Goal: Check status: Check status

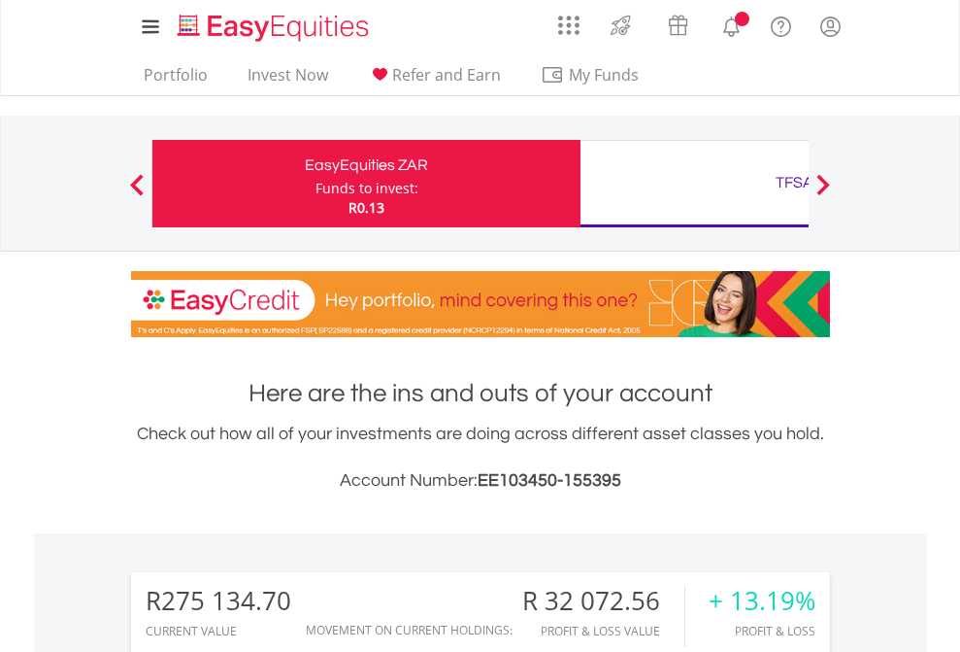
scroll to position [186, 305]
click at [316, 184] on div "Funds to invest:" at bounding box center [367, 188] width 103 height 19
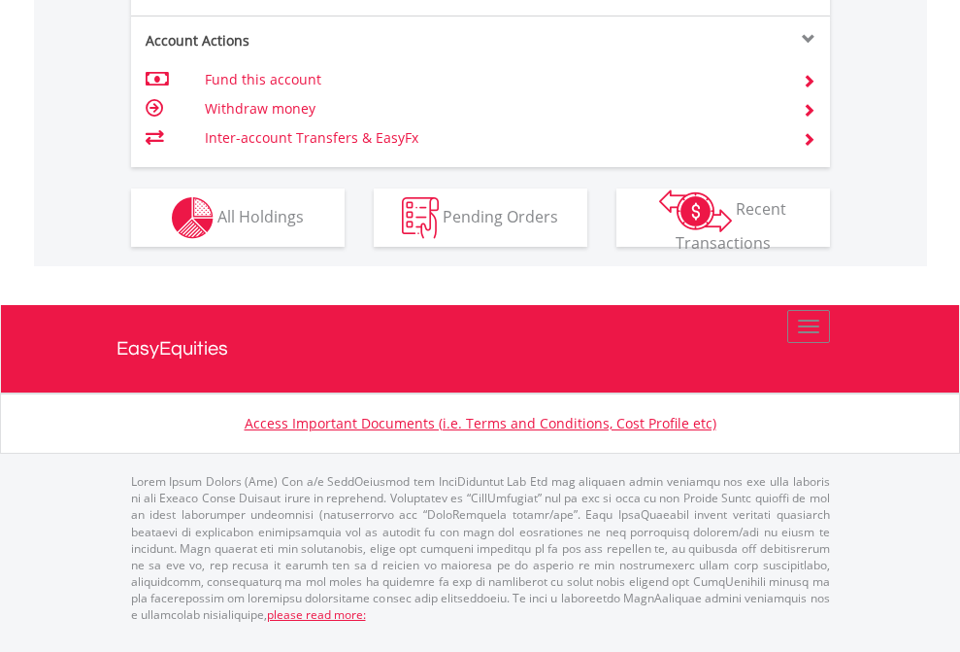
scroll to position [140, 0]
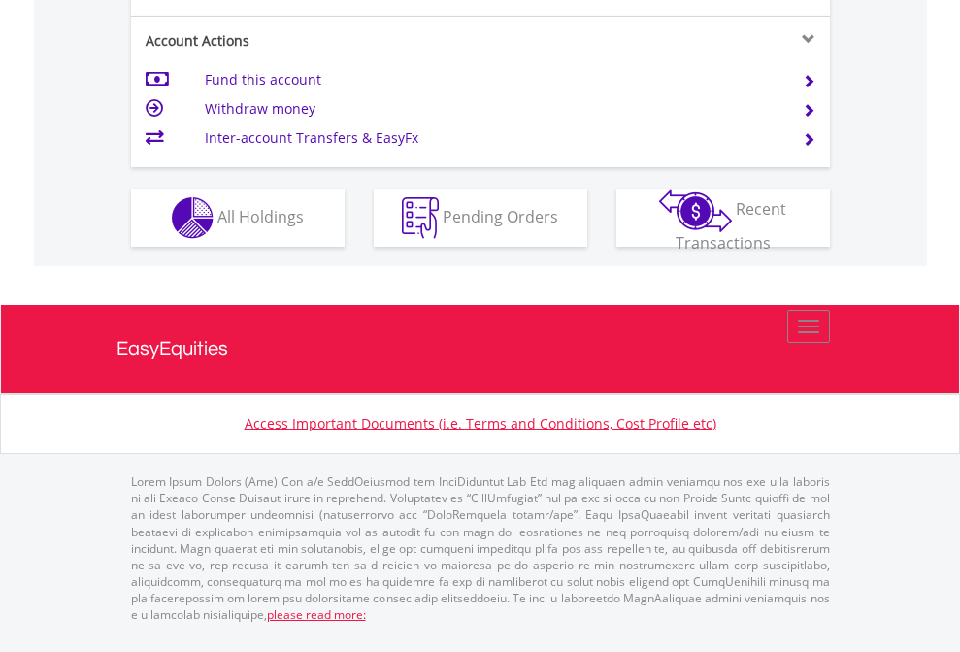
scroll to position [1772, 0]
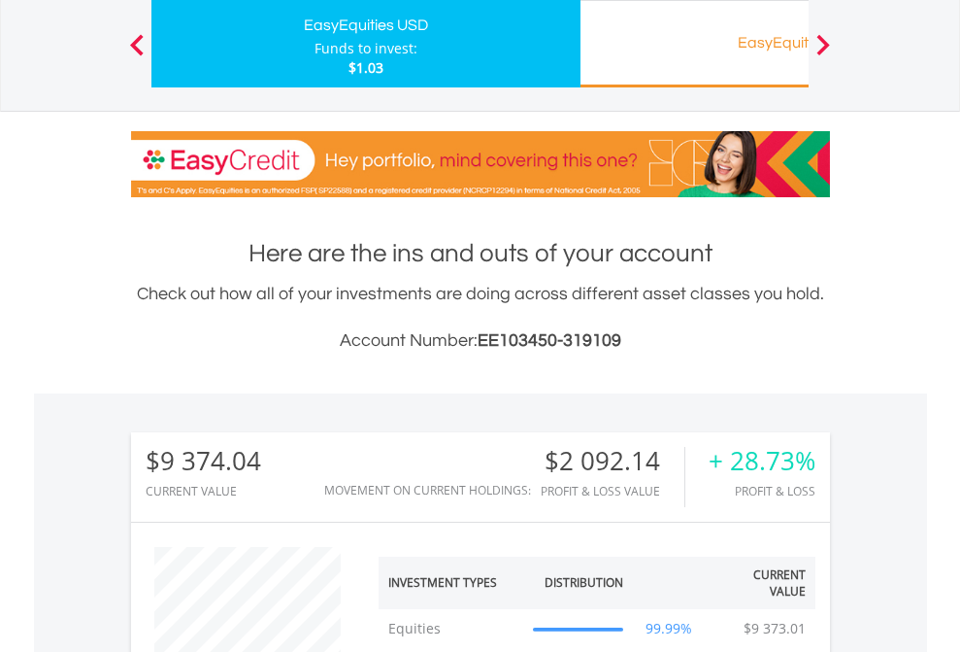
click at [694, 44] on div "EasyEquities RA" at bounding box center [794, 42] width 405 height 27
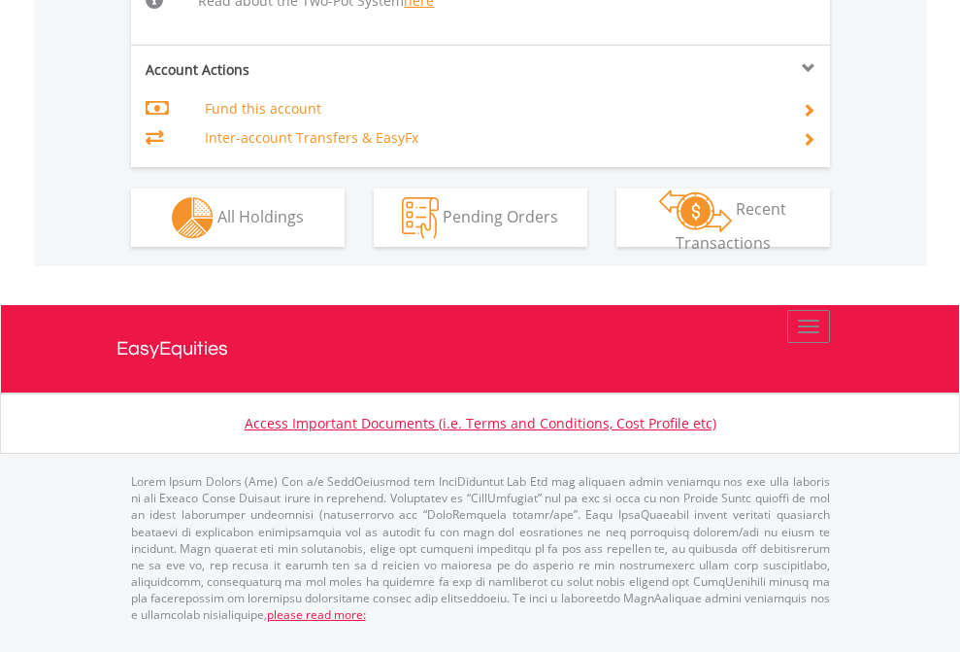
scroll to position [1772, 0]
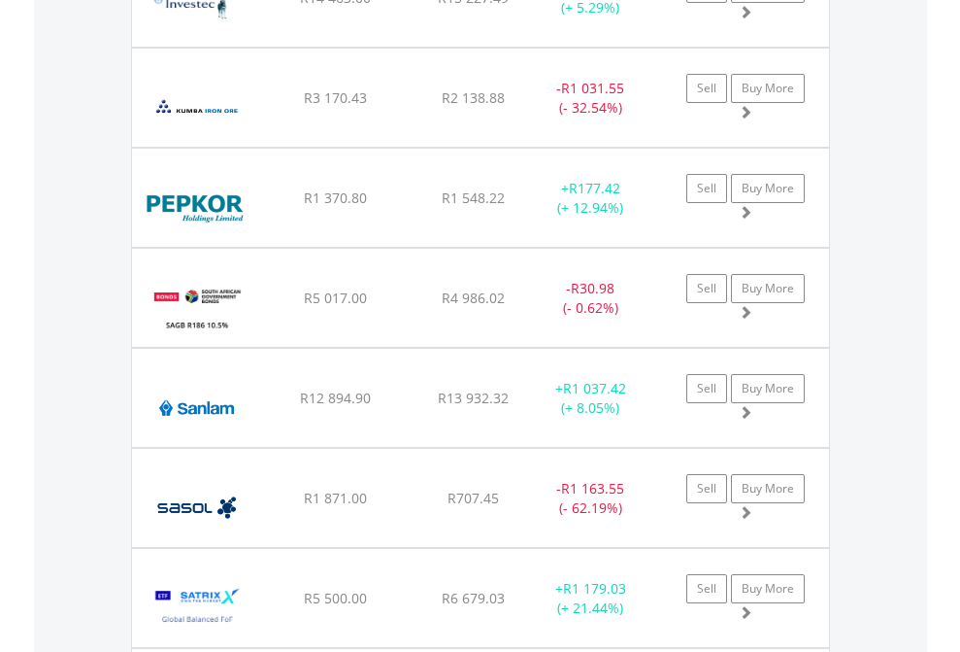
scroll to position [186, 305]
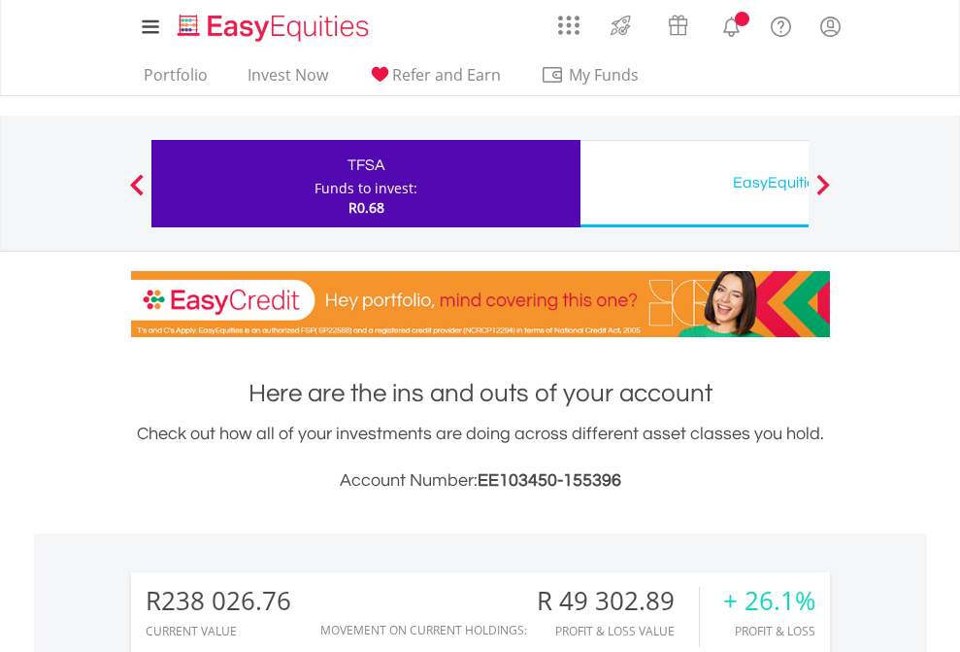
scroll to position [186, 305]
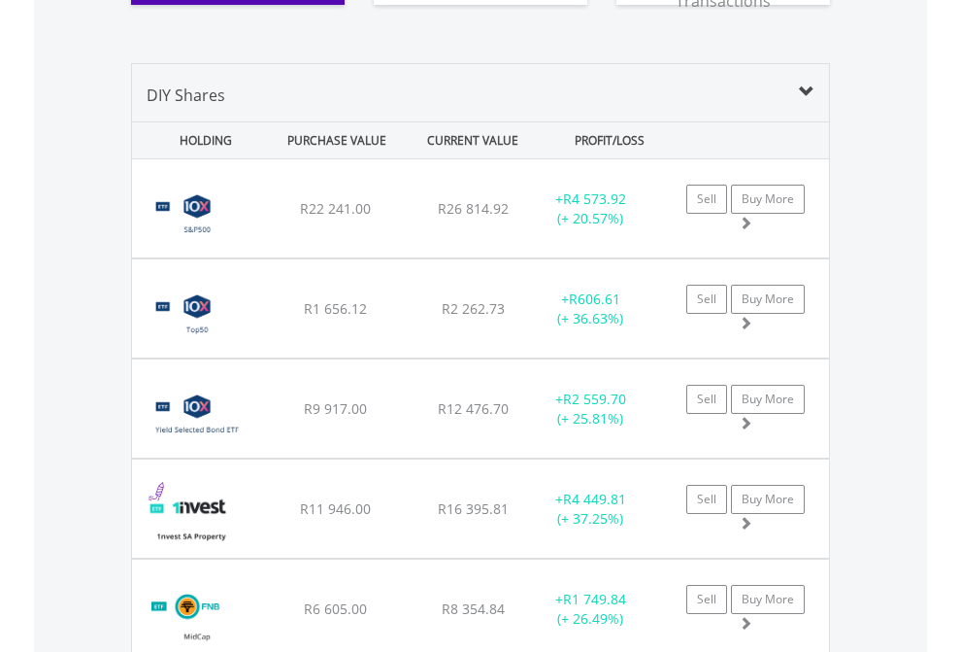
scroll to position [2237, 0]
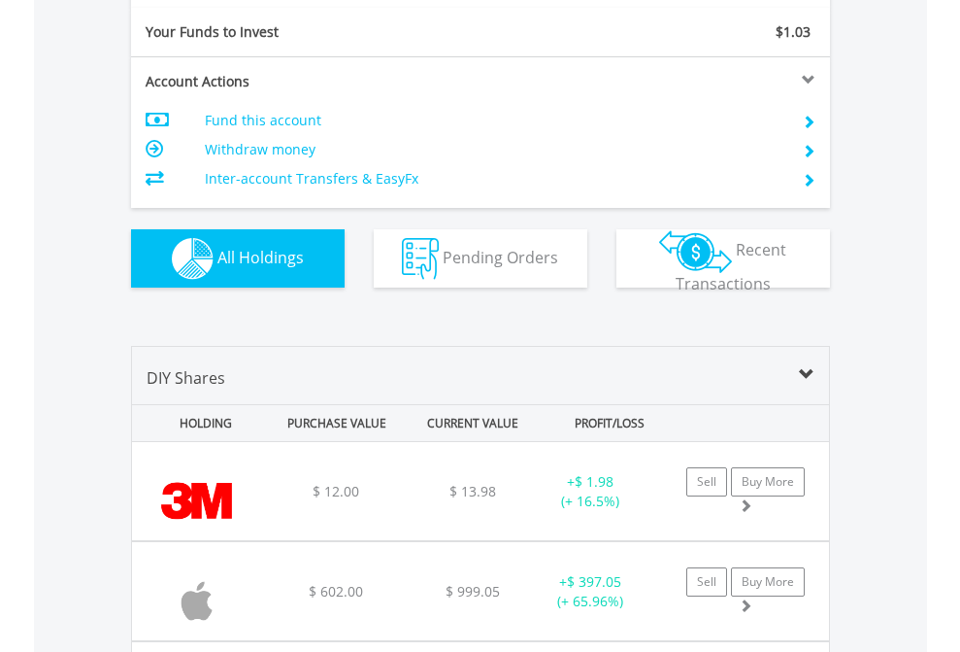
scroll to position [2160, 0]
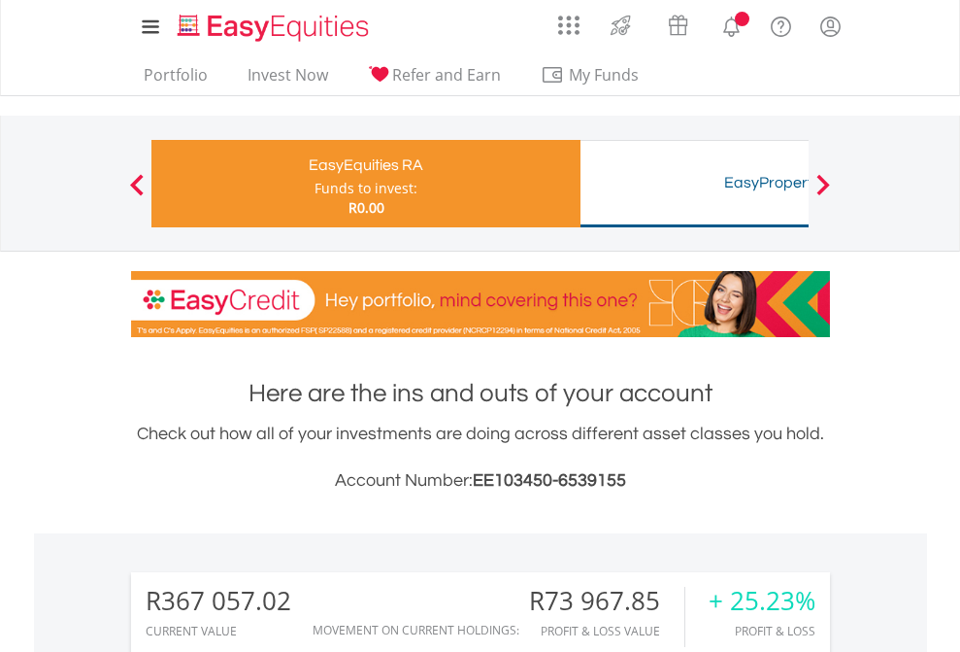
scroll to position [186, 305]
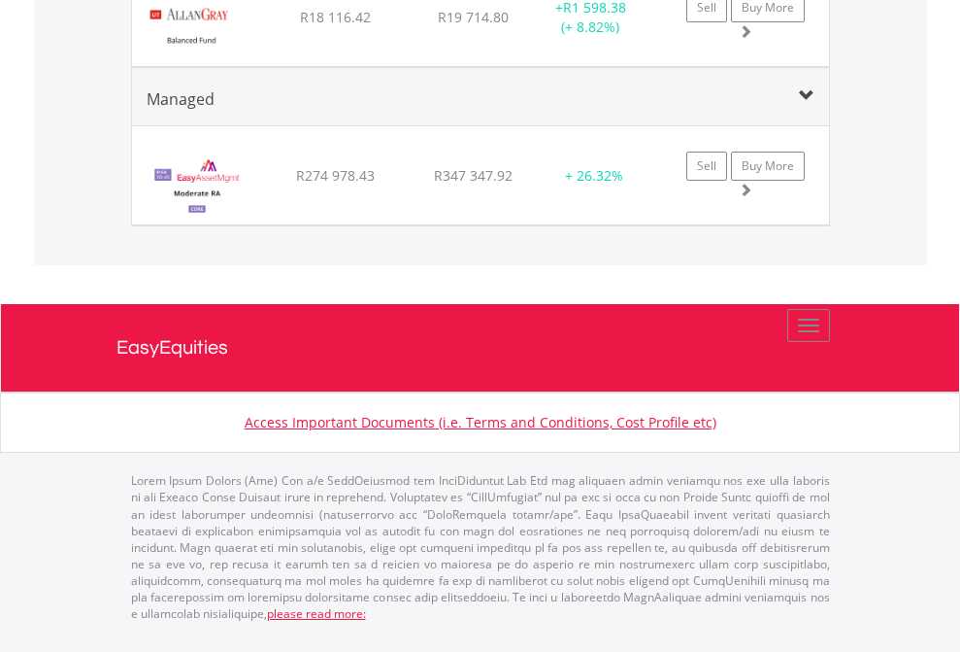
scroll to position [2351, 0]
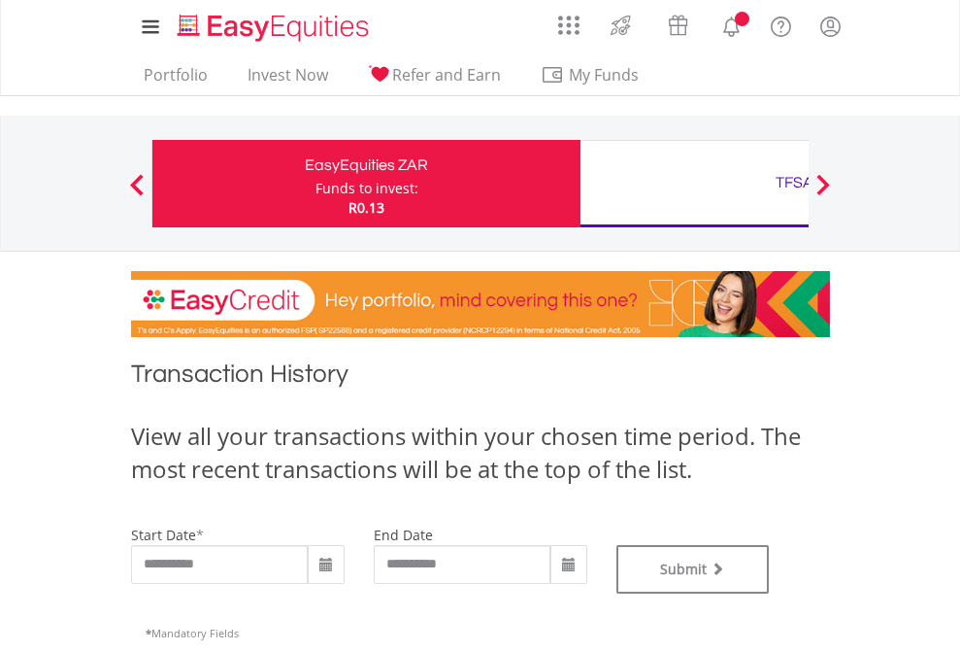
type input "**********"
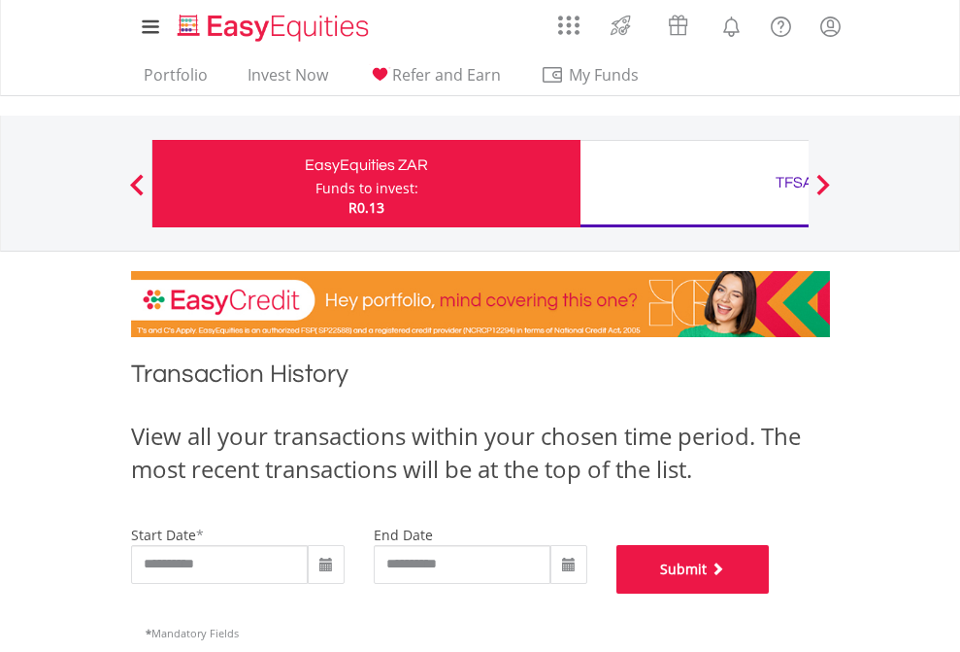
click at [770, 593] on button "Submit" at bounding box center [693, 569] width 153 height 49
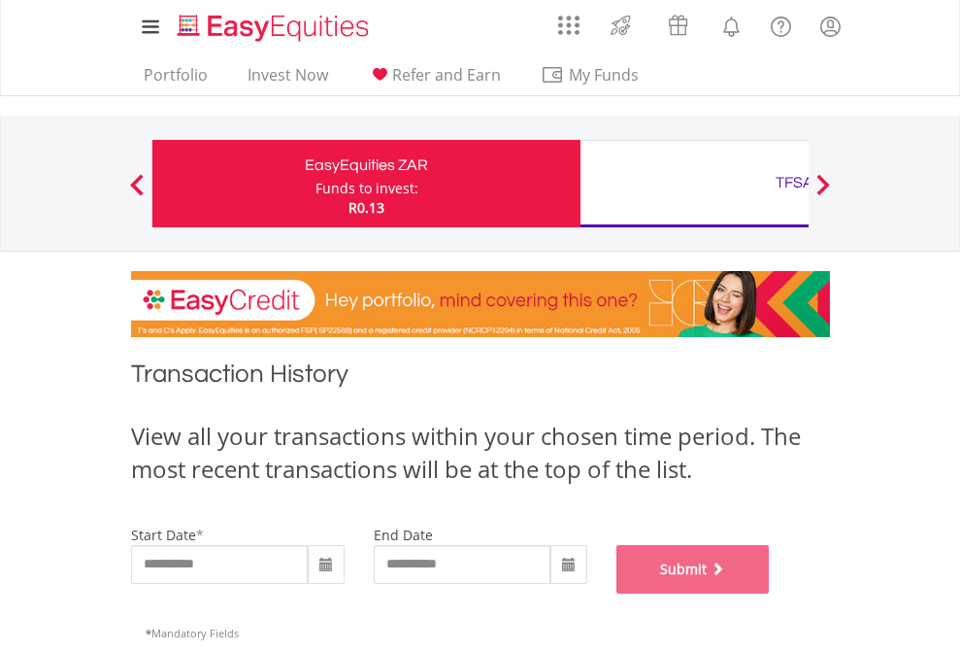
scroll to position [788, 0]
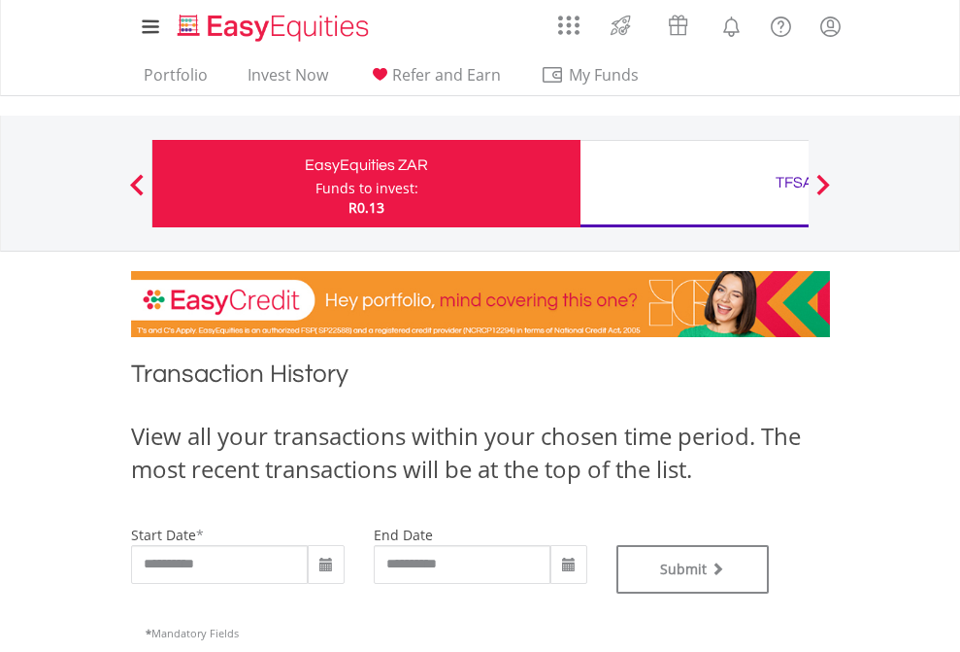
click at [694, 184] on div "TFSA" at bounding box center [794, 182] width 405 height 27
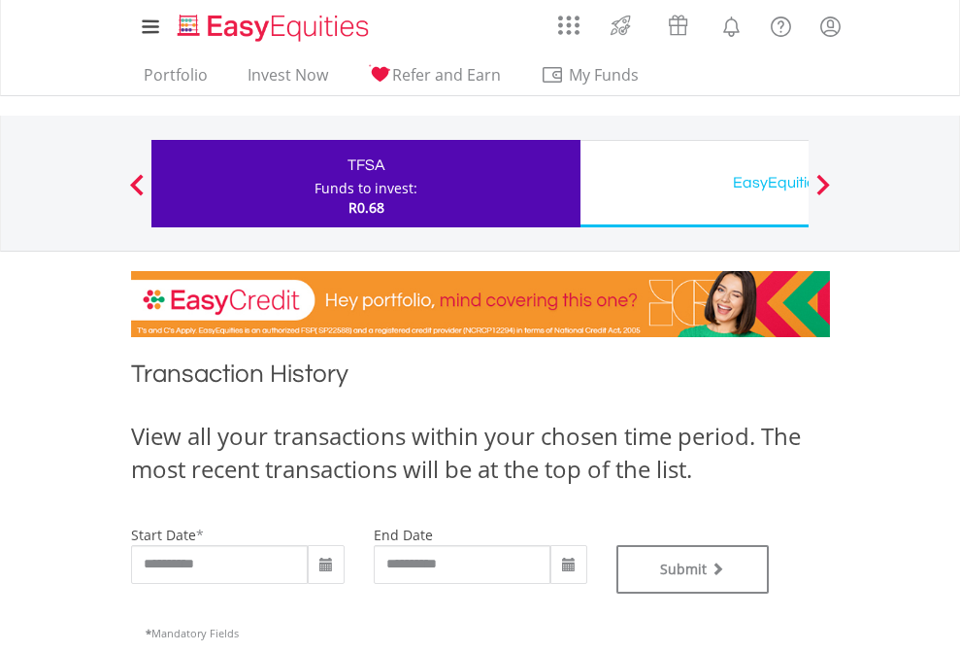
type input "**********"
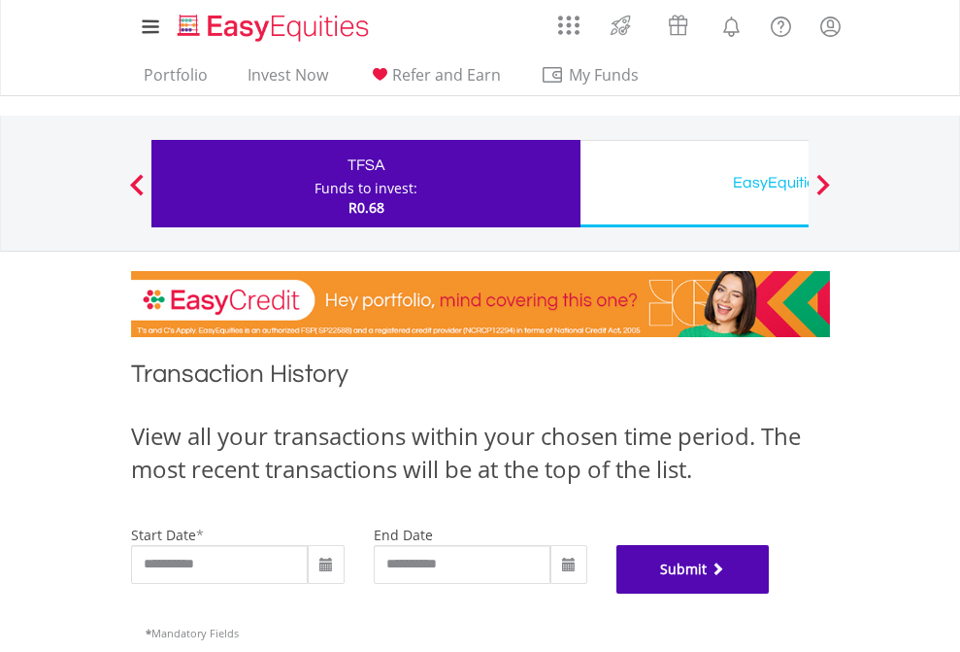
click at [770, 593] on button "Submit" at bounding box center [693, 569] width 153 height 49
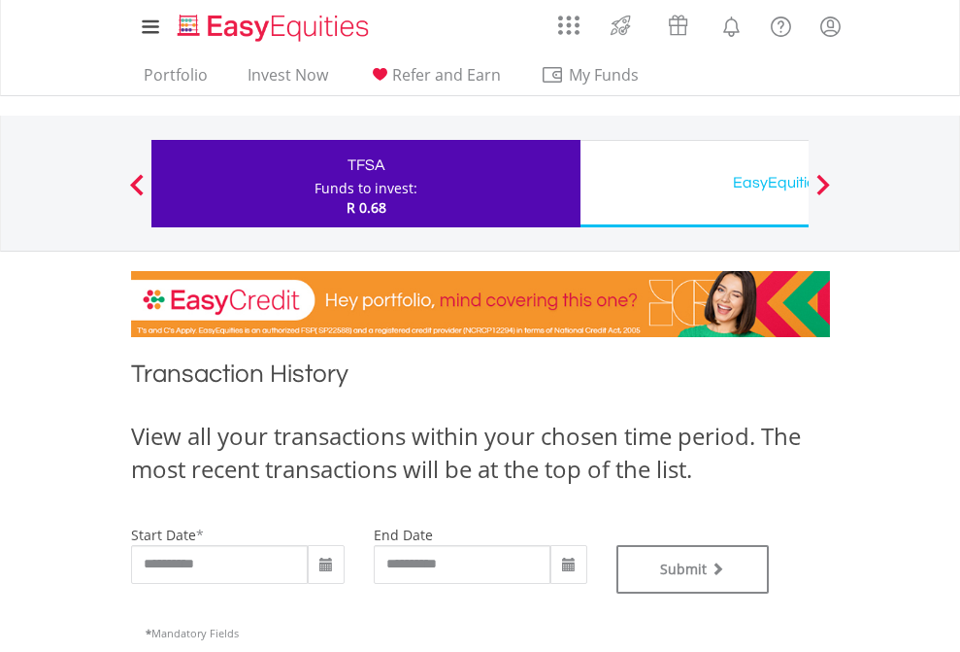
click at [694, 184] on div "EasyEquities USD" at bounding box center [794, 182] width 405 height 27
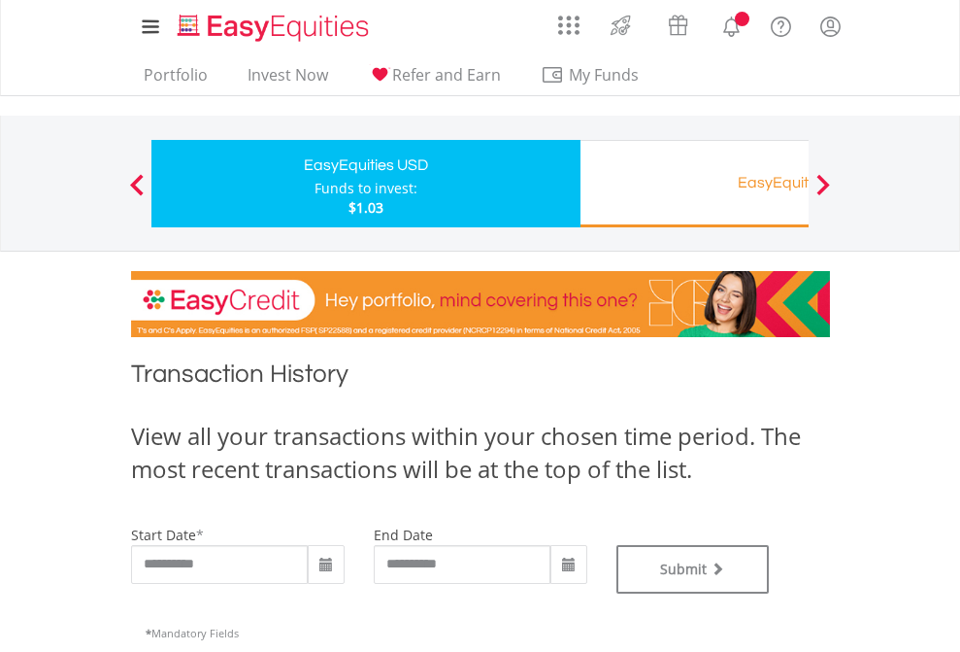
type input "**********"
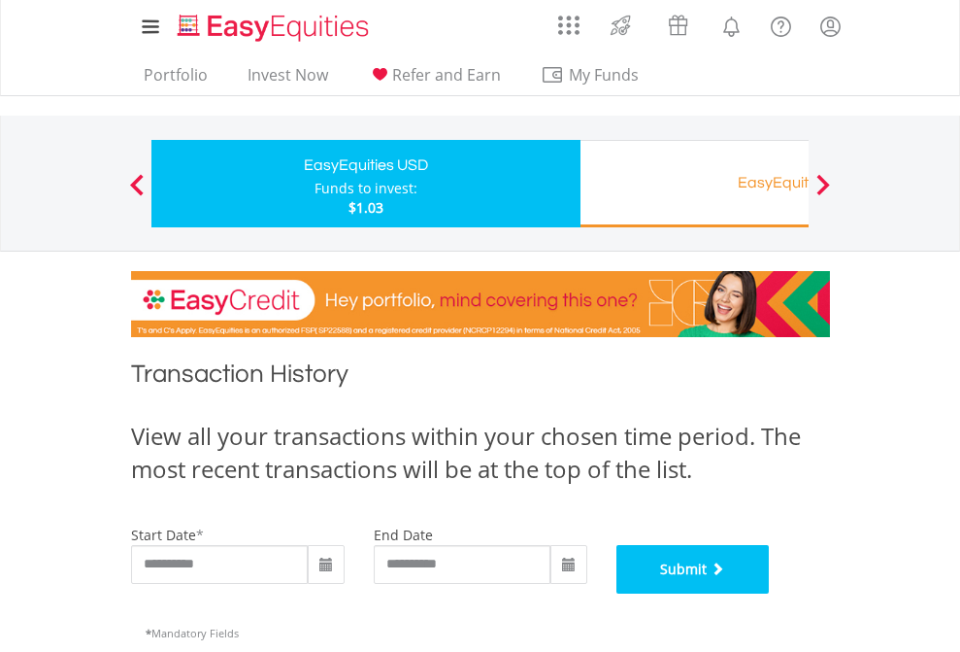
click at [770, 593] on button "Submit" at bounding box center [693, 569] width 153 height 49
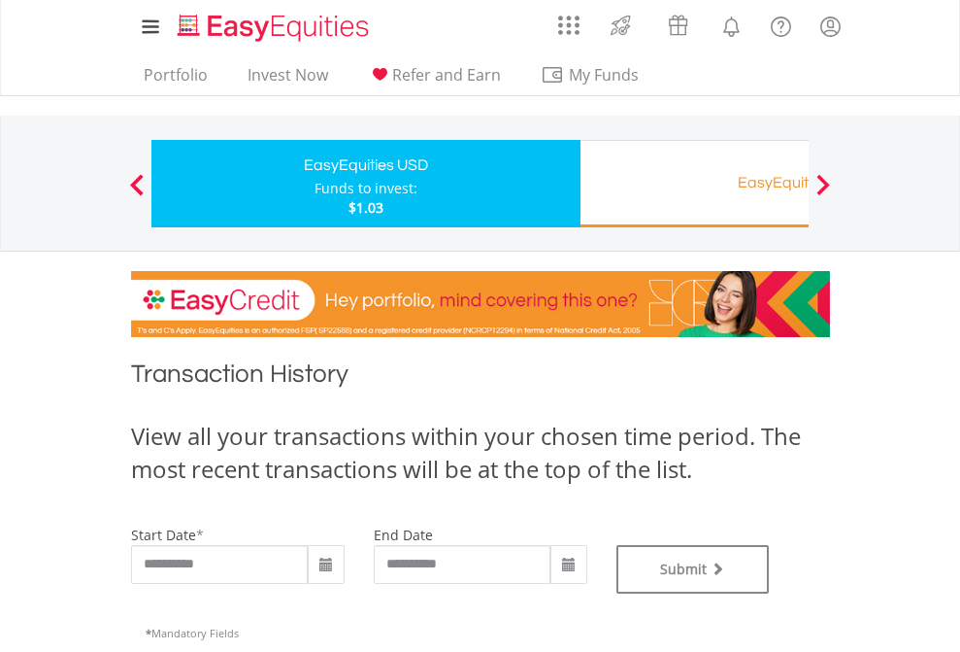
click at [694, 184] on div "EasyEquities RA" at bounding box center [794, 182] width 405 height 27
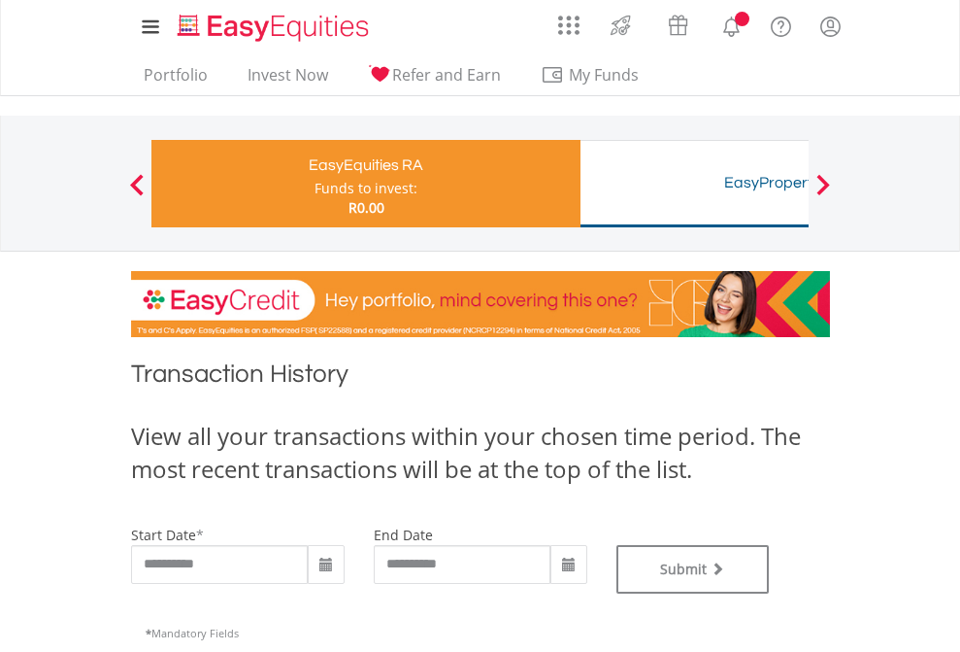
type input "**********"
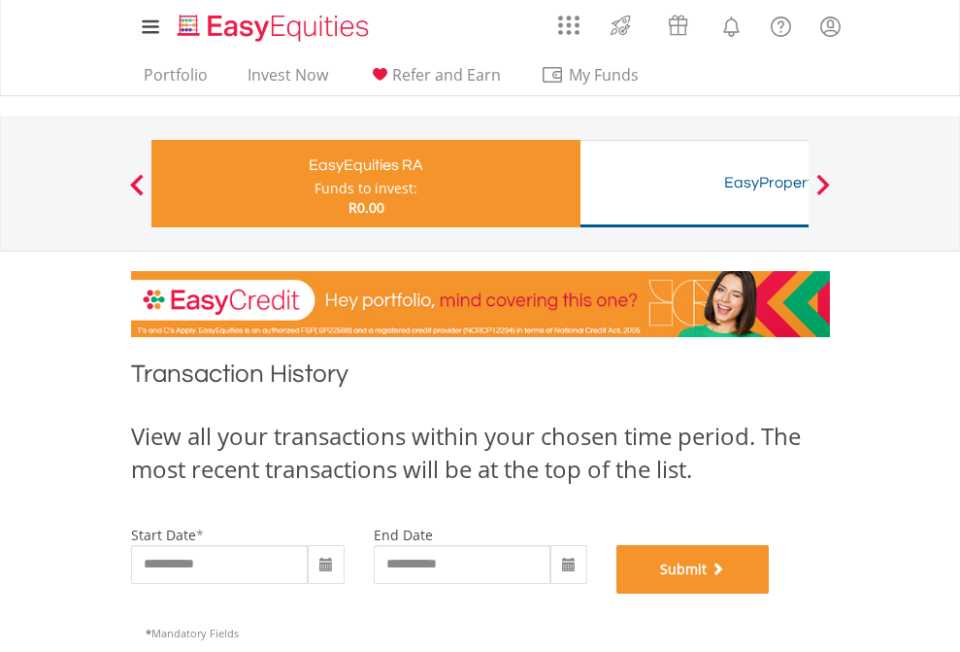
click at [770, 593] on button "Submit" at bounding box center [693, 569] width 153 height 49
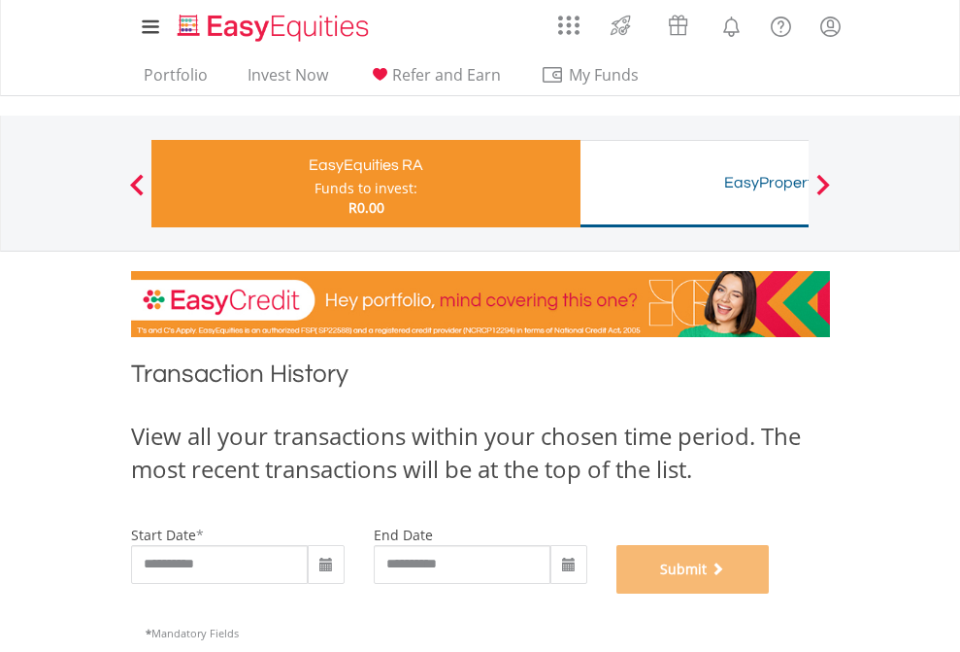
scroll to position [788, 0]
